Goal: Find specific page/section: Find specific page/section

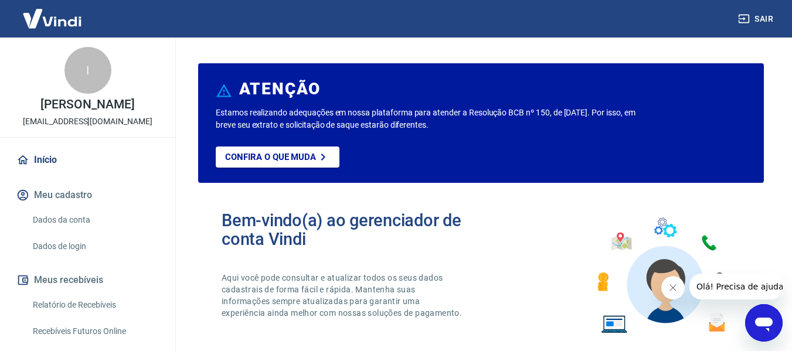
click at [56, 161] on link "Início" at bounding box center [87, 160] width 147 height 26
click at [78, 306] on link "Relatório de Recebíveis" at bounding box center [94, 305] width 133 height 24
click at [676, 283] on icon "Fechar mensagem da empresa" at bounding box center [671, 287] width 9 height 9
click at [676, 285] on icon "Fechar mensagem da empresa" at bounding box center [671, 287] width 9 height 9
